Goal: Task Accomplishment & Management: Use online tool/utility

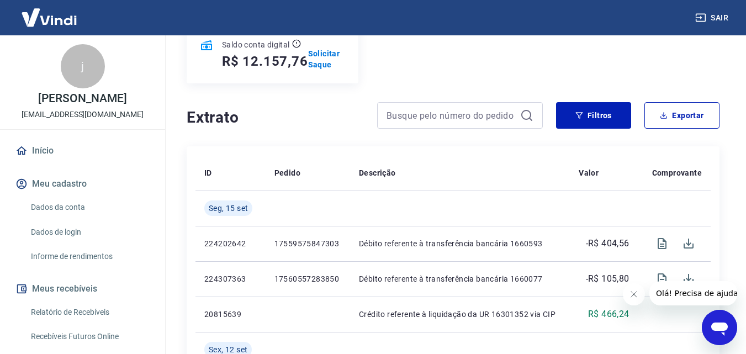
scroll to position [115, 0]
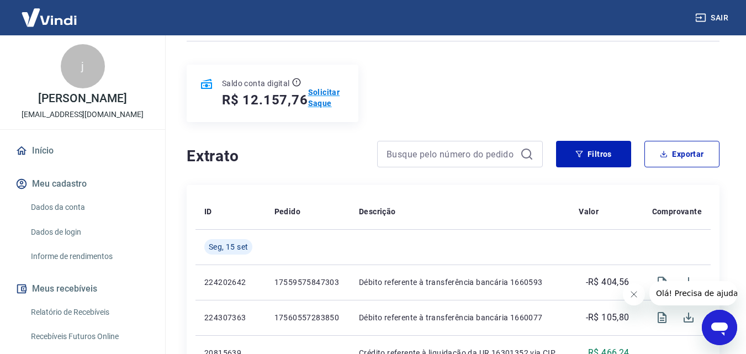
click at [315, 91] on p "Solicitar Saque" at bounding box center [326, 98] width 37 height 22
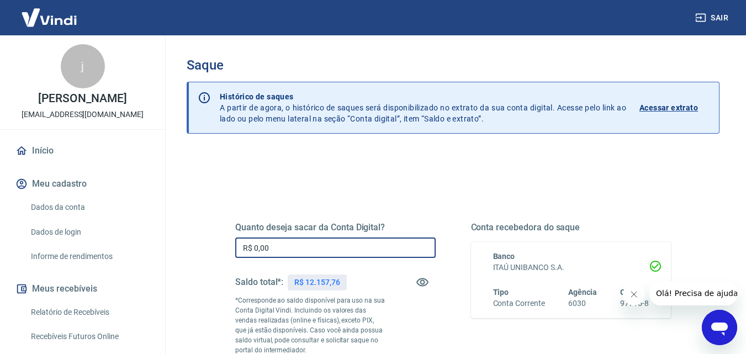
click at [355, 242] on input "R$ 0,00" at bounding box center [335, 247] width 200 height 20
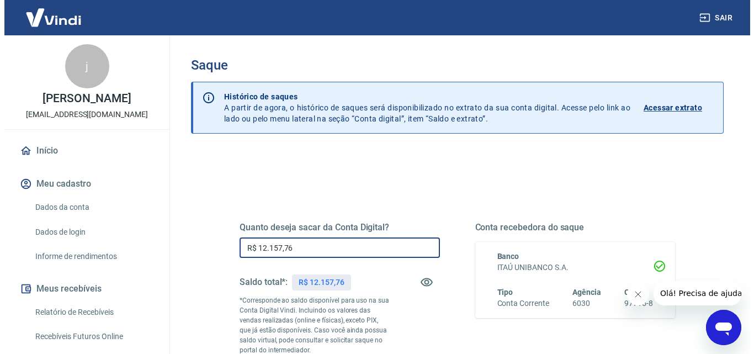
scroll to position [137, 0]
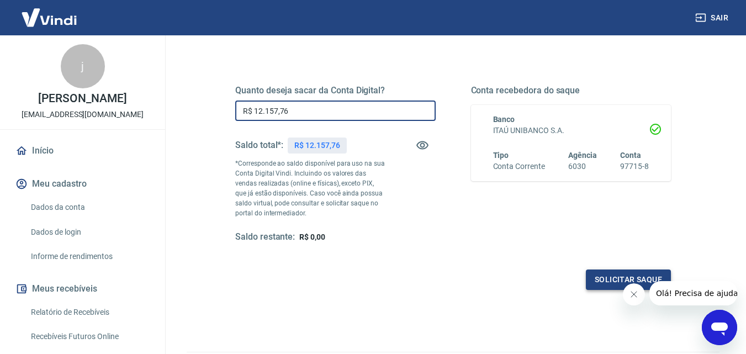
type input "R$ 12.157,76"
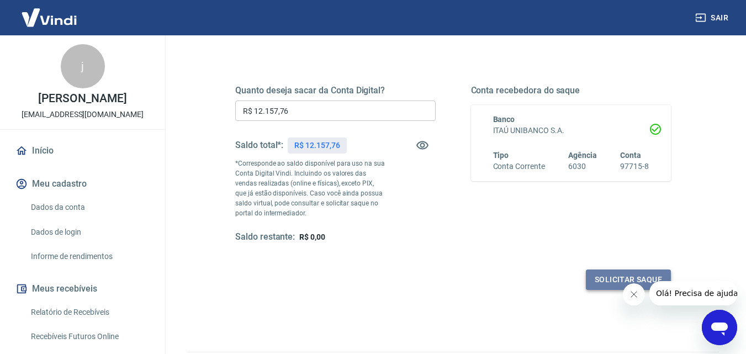
click at [602, 283] on button "Solicitar saque" at bounding box center [628, 279] width 85 height 20
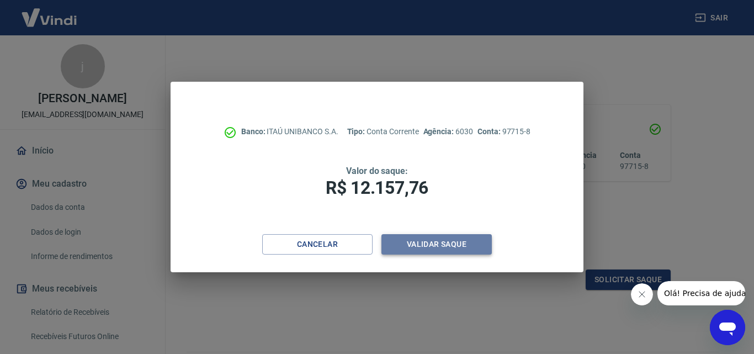
click at [438, 246] on button "Validar saque" at bounding box center [436, 244] width 110 height 20
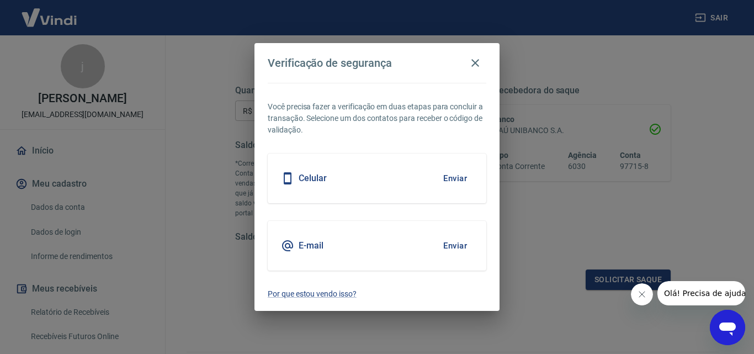
click at [462, 182] on button "Enviar" at bounding box center [455, 178] width 36 height 23
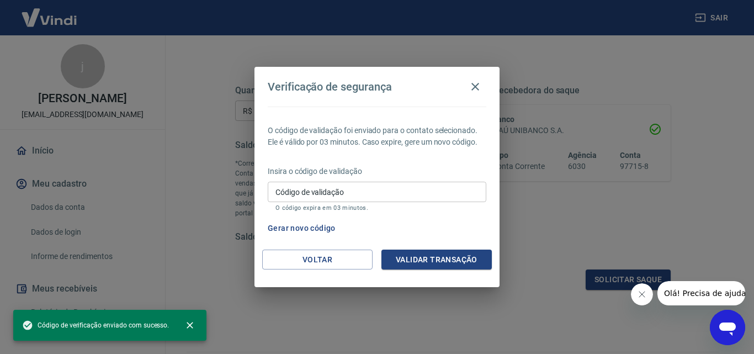
click at [355, 192] on input "Código de validação" at bounding box center [377, 192] width 219 height 20
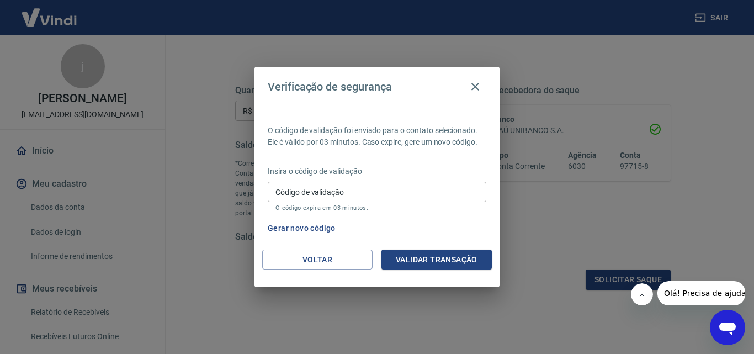
click at [470, 232] on div "Gerar novo código" at bounding box center [374, 228] width 223 height 20
click at [320, 227] on button "Gerar novo código" at bounding box center [301, 228] width 77 height 20
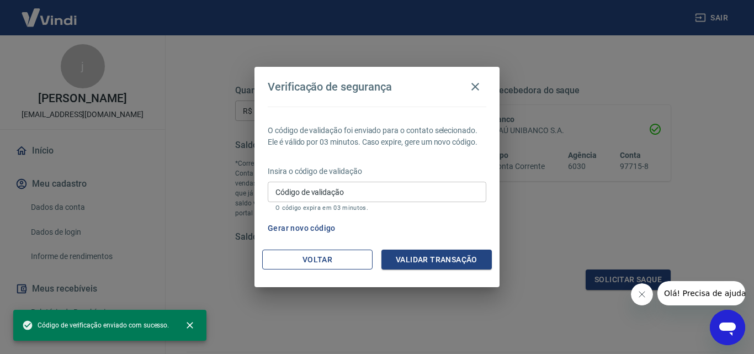
click at [337, 257] on button "Voltar" at bounding box center [317, 260] width 110 height 20
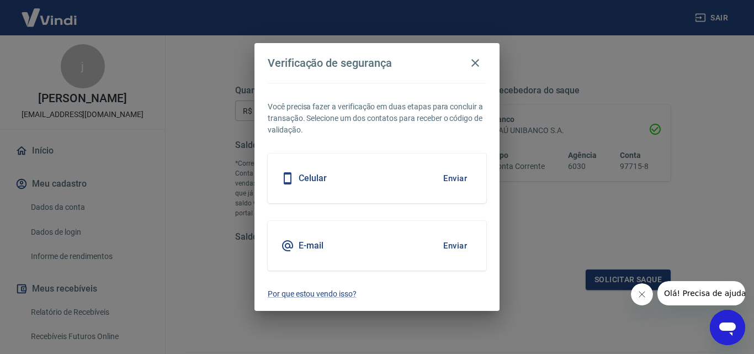
click at [444, 238] on button "Enviar" at bounding box center [455, 245] width 36 height 23
click at [457, 250] on button "Enviar" at bounding box center [455, 245] width 36 height 23
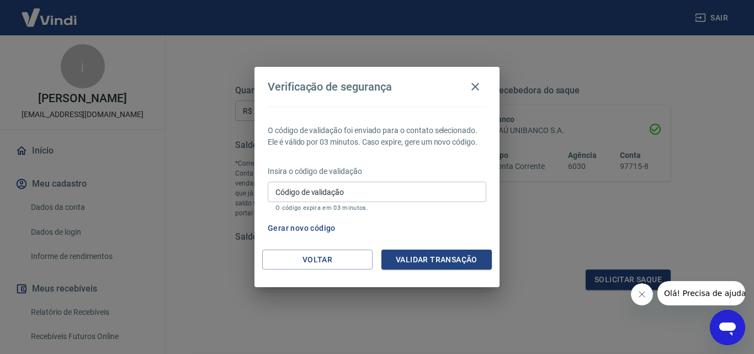
click at [412, 190] on input "Código de validação" at bounding box center [377, 192] width 219 height 20
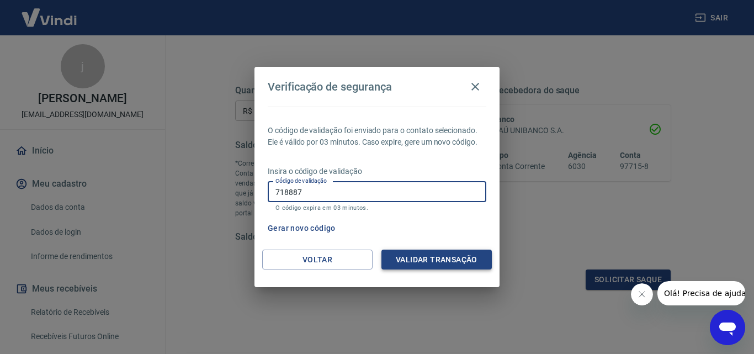
type input "718887"
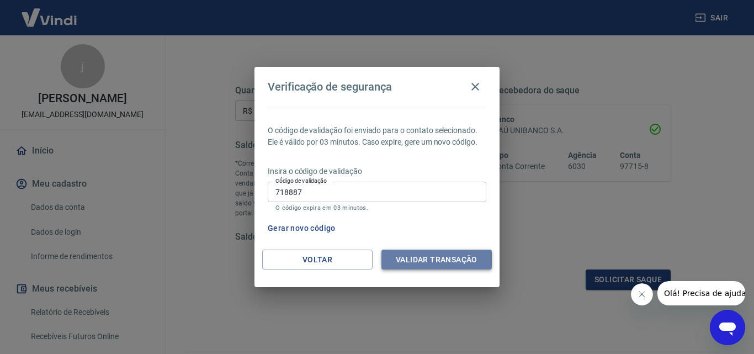
click at [453, 254] on button "Validar transação" at bounding box center [436, 260] width 110 height 20
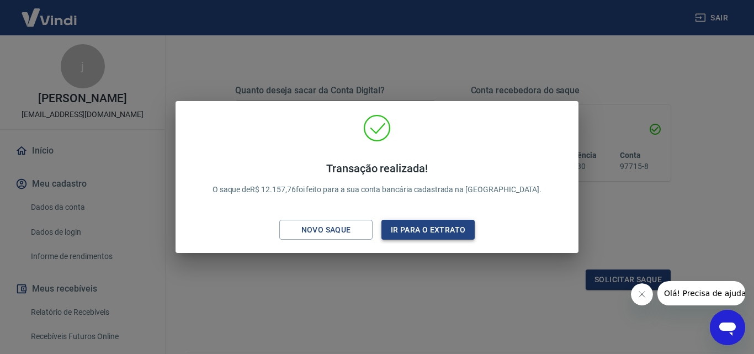
click at [452, 234] on button "Ir para o extrato" at bounding box center [427, 230] width 93 height 20
